Goal: Task Accomplishment & Management: Use online tool/utility

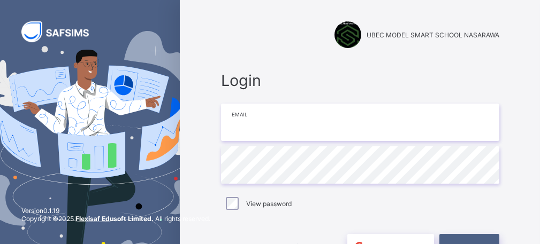
click at [259, 132] on input "email" at bounding box center [360, 122] width 278 height 37
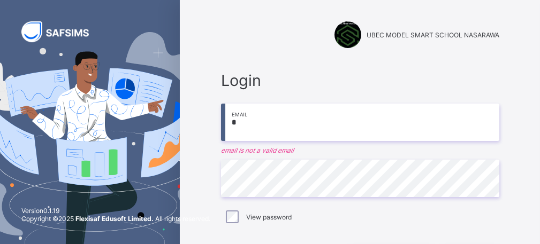
type input "**********"
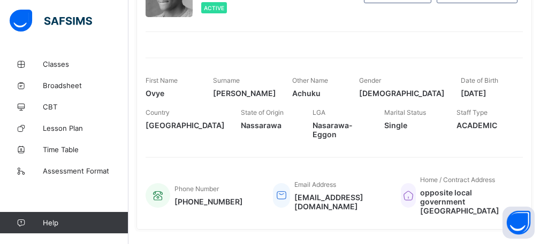
scroll to position [103, 0]
click at [52, 65] on span "Classes" at bounding box center [86, 64] width 86 height 9
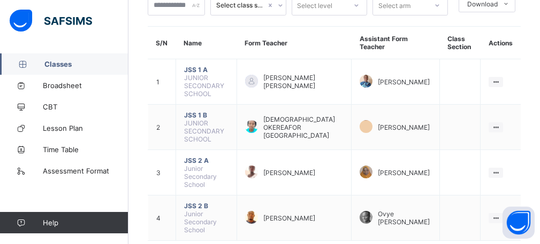
scroll to position [75, 0]
click at [500, 214] on icon at bounding box center [495, 218] width 9 height 8
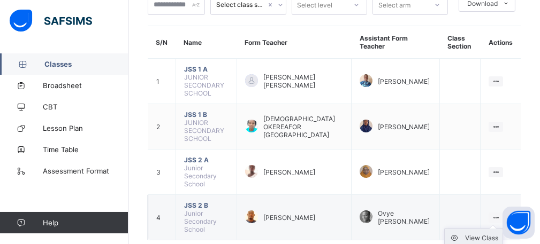
click at [478, 233] on div "View Class" at bounding box center [481, 238] width 33 height 11
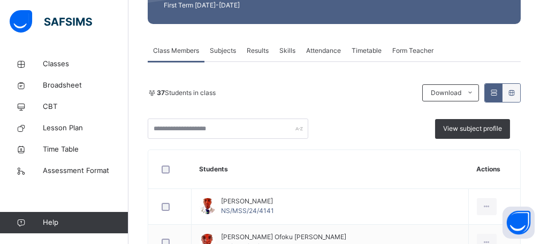
scroll to position [171, 0]
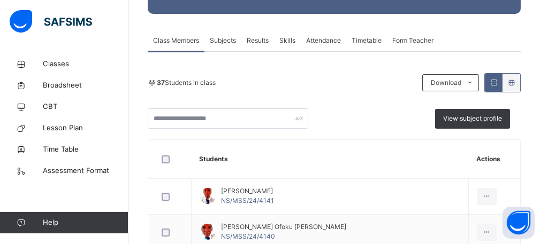
click at [318, 40] on span "Attendance" at bounding box center [323, 41] width 35 height 10
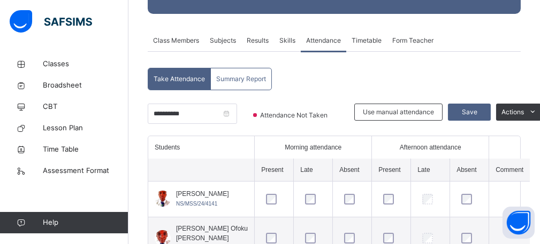
click at [326, 40] on span "Attendance" at bounding box center [323, 41] width 35 height 10
click at [313, 41] on span "Attendance" at bounding box center [323, 41] width 35 height 10
click at [314, 40] on span "Attendance" at bounding box center [323, 41] width 35 height 10
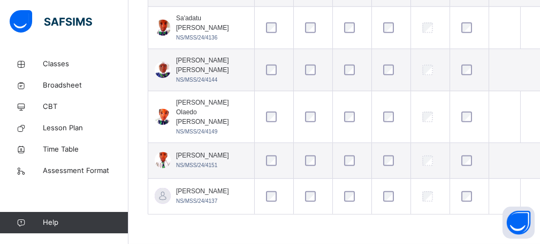
scroll to position [1703, 0]
click at [261, 208] on div at bounding box center [274, 197] width 26 height 22
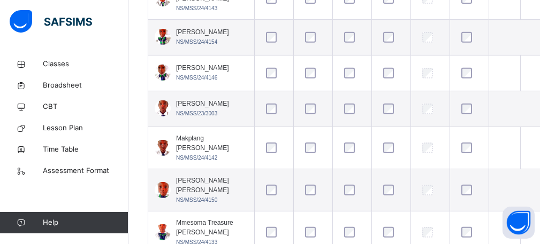
scroll to position [990, 0]
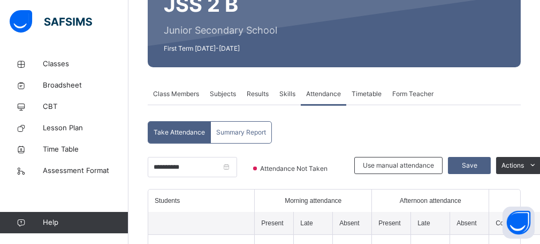
scroll to position [134, 0]
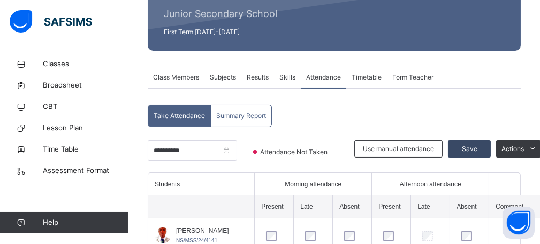
click at [482, 147] on span "Save" at bounding box center [469, 149] width 27 height 10
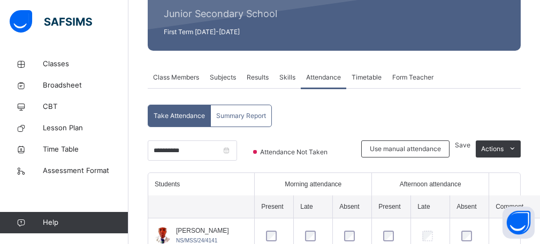
click at [470, 147] on span "Save" at bounding box center [463, 145] width 16 height 8
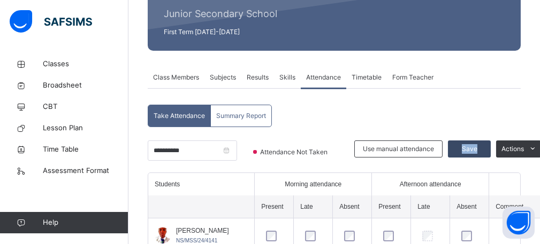
click at [482, 152] on span "Save" at bounding box center [469, 149] width 27 height 10
